Goal: Transaction & Acquisition: Purchase product/service

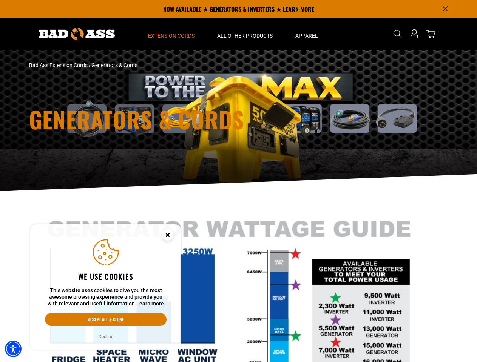
click at [238, 181] on div "Generators & Cords" at bounding box center [238, 120] width 477 height 141
click at [13, 349] on img "Accessibility Menu" at bounding box center [13, 349] width 17 height 17
